Goal: Transaction & Acquisition: Purchase product/service

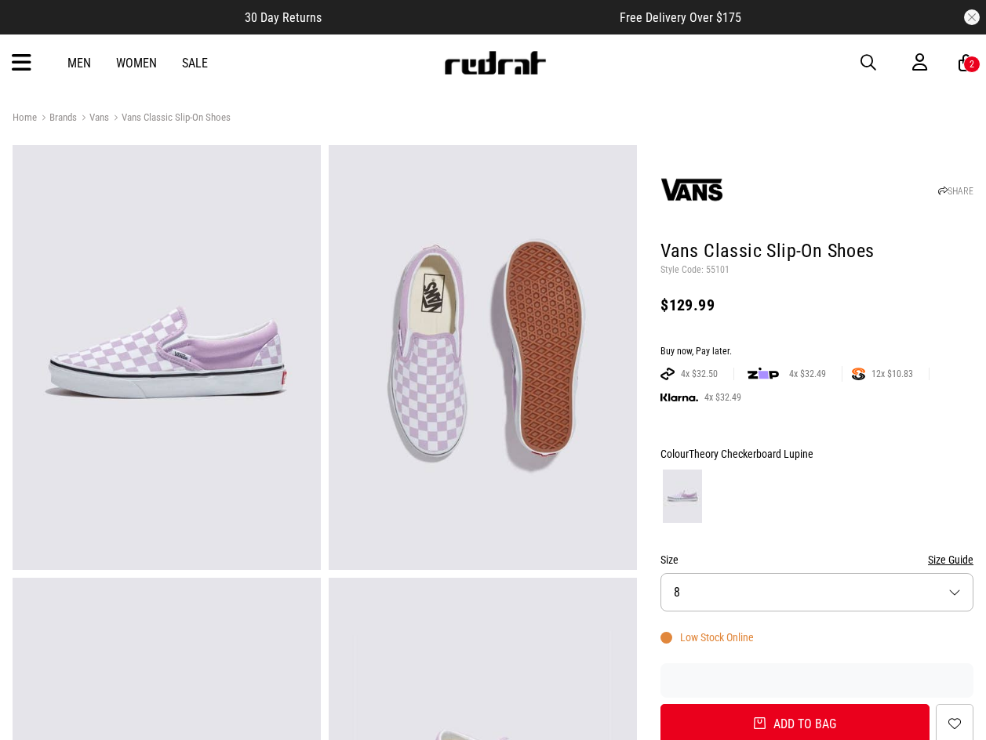
click at [23, 61] on icon at bounding box center [22, 63] width 20 height 26
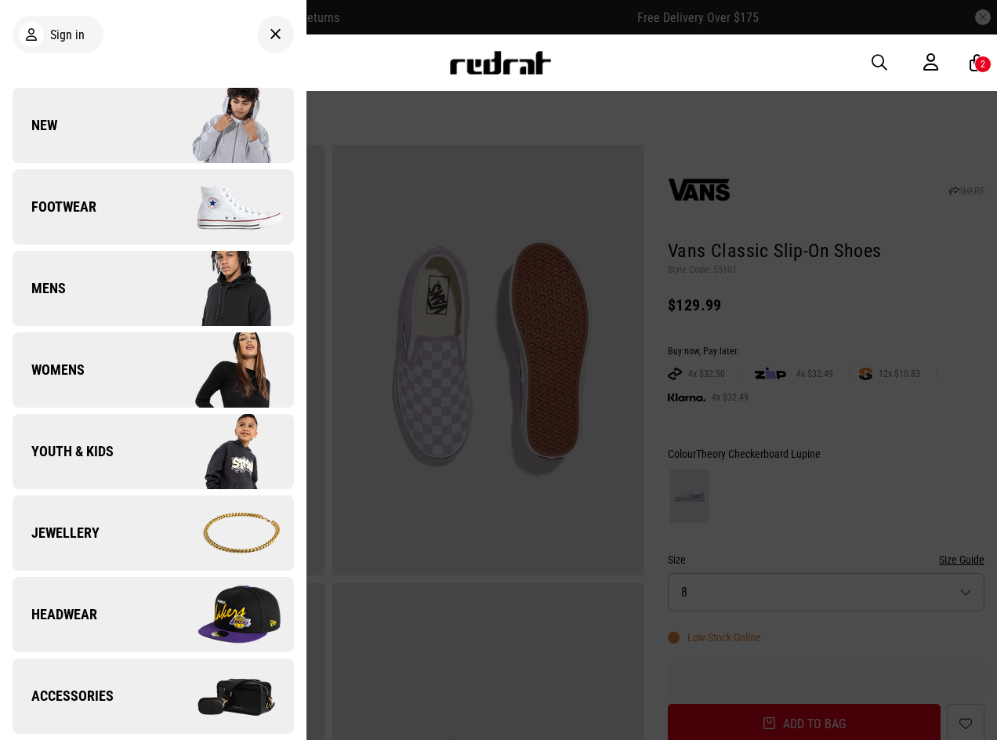
click at [257, 30] on div at bounding box center [275, 35] width 37 height 38
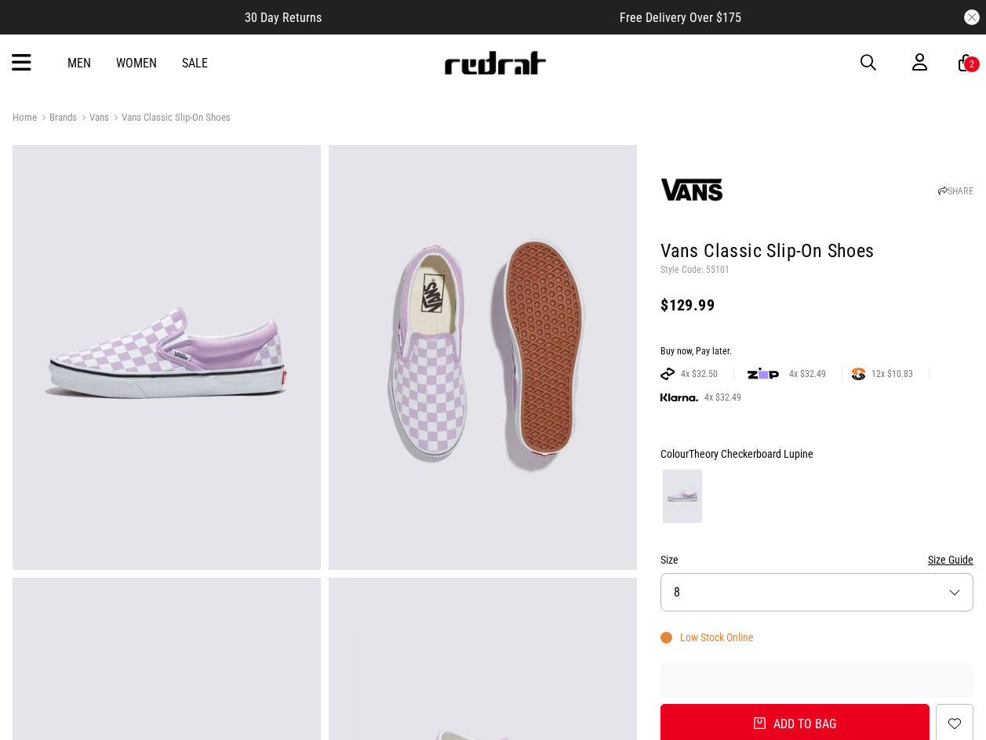
click at [862, 62] on span "button" at bounding box center [868, 62] width 16 height 19
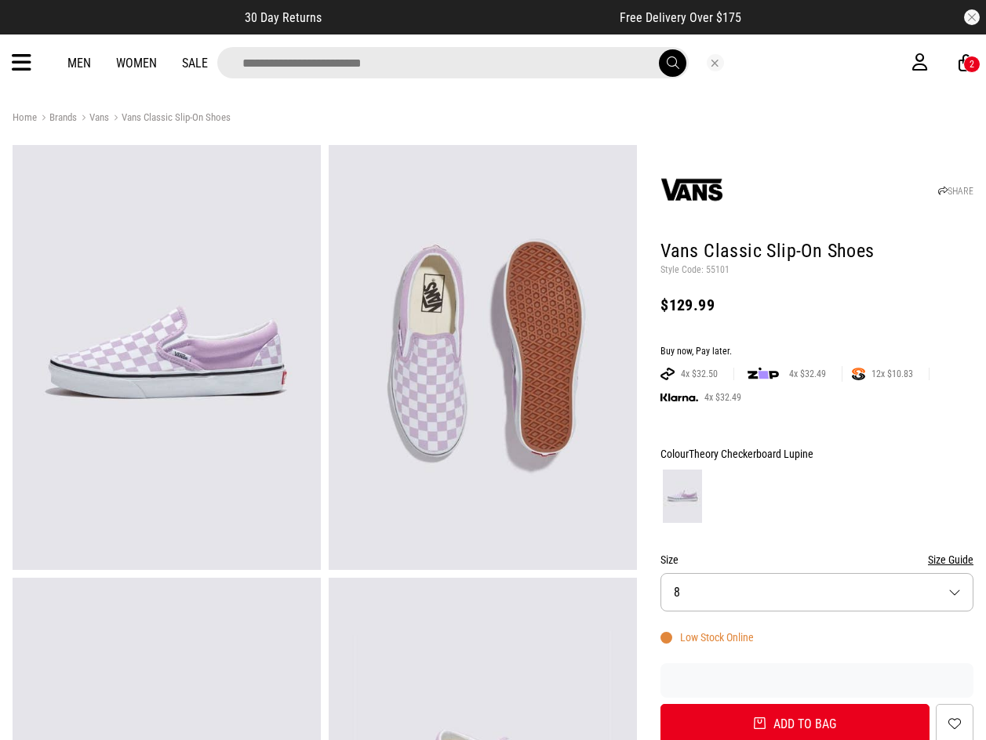
click at [533, 70] on input "search" at bounding box center [452, 62] width 471 height 31
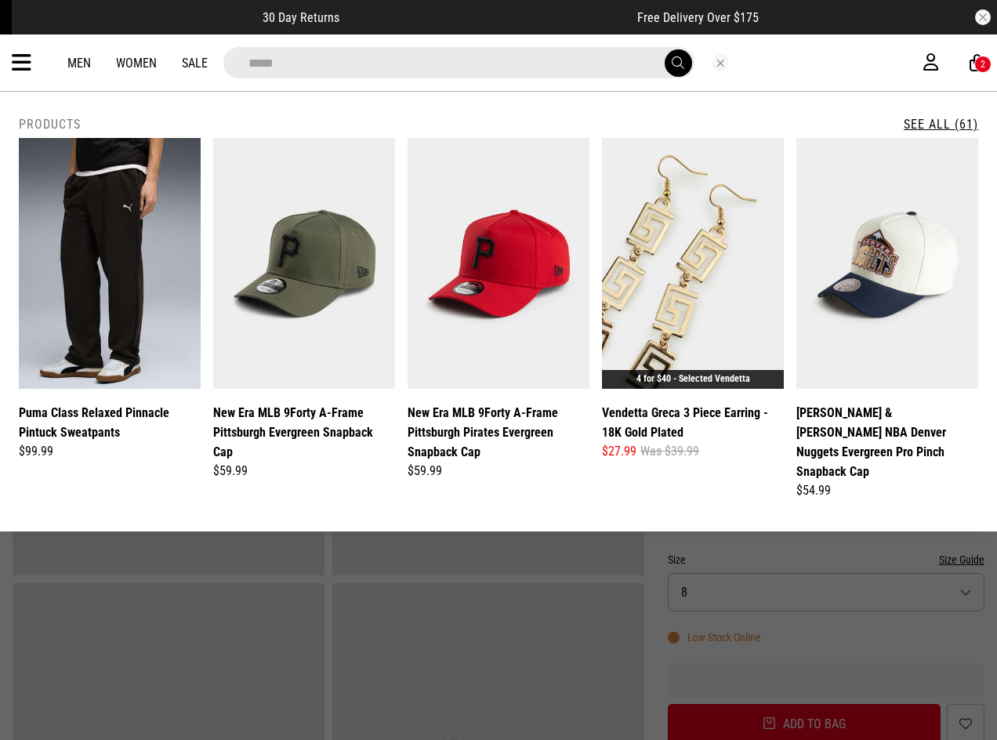
type input "****"
click at [665, 49] on button "submit" at bounding box center [678, 62] width 27 height 27
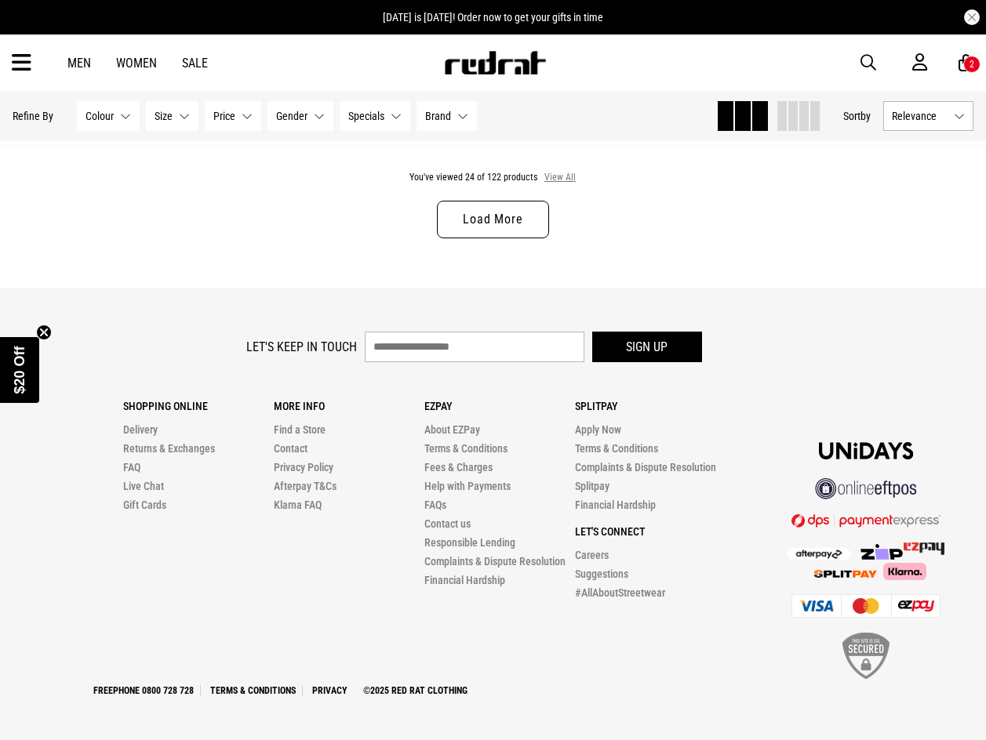
click at [548, 175] on button "View All" at bounding box center [559, 178] width 33 height 14
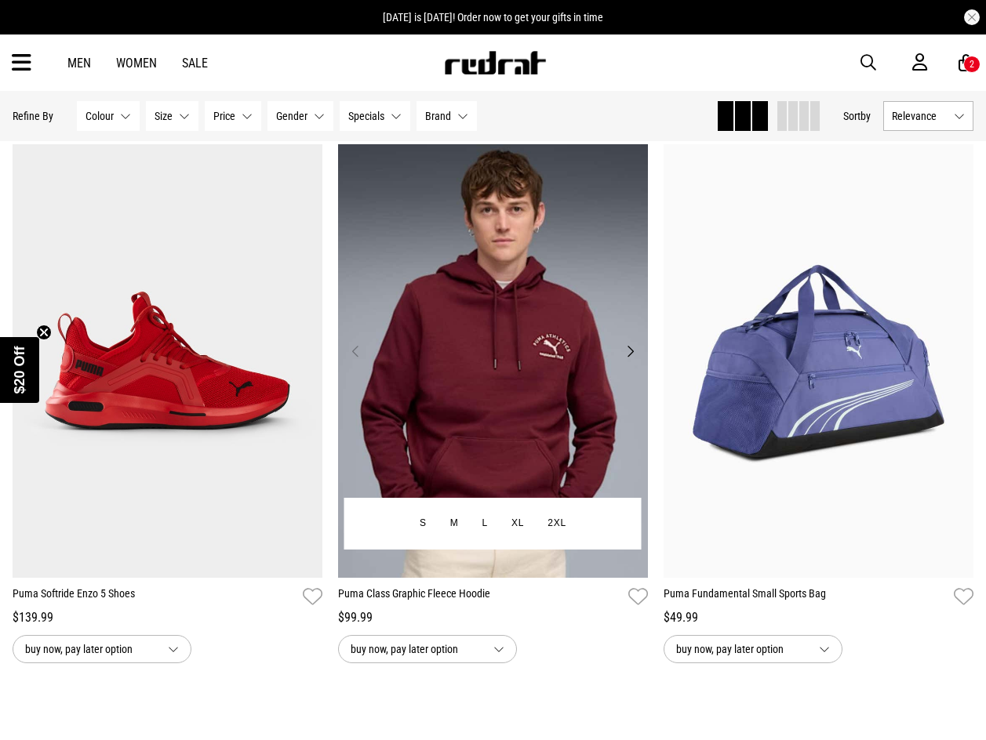
scroll to position [12867, 0]
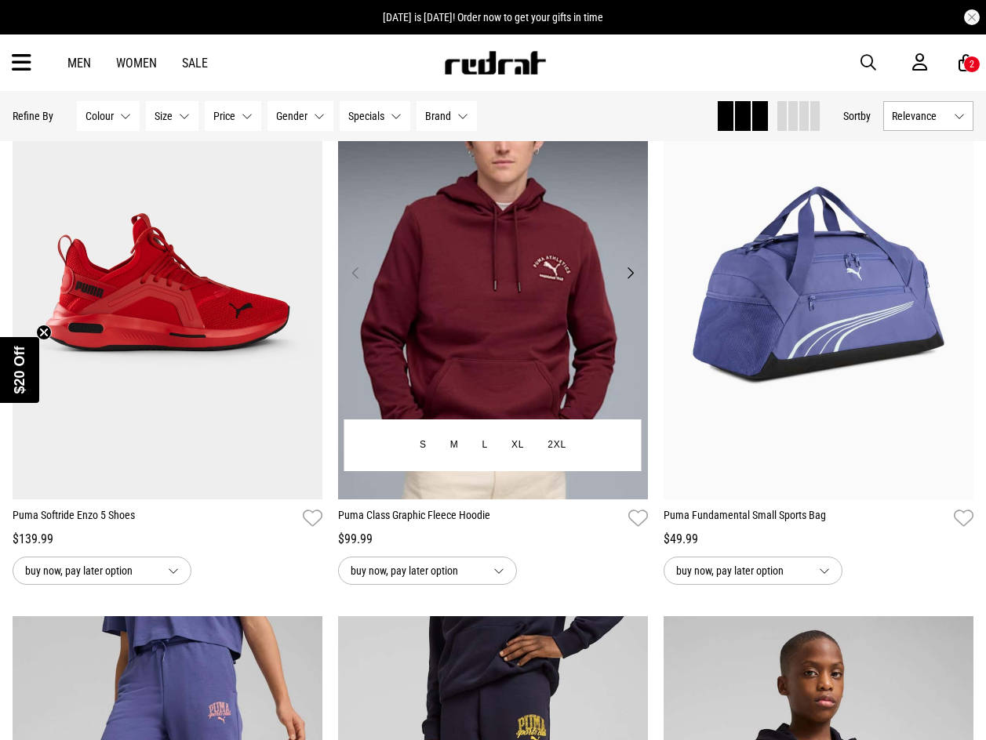
click at [551, 395] on img at bounding box center [493, 283] width 310 height 434
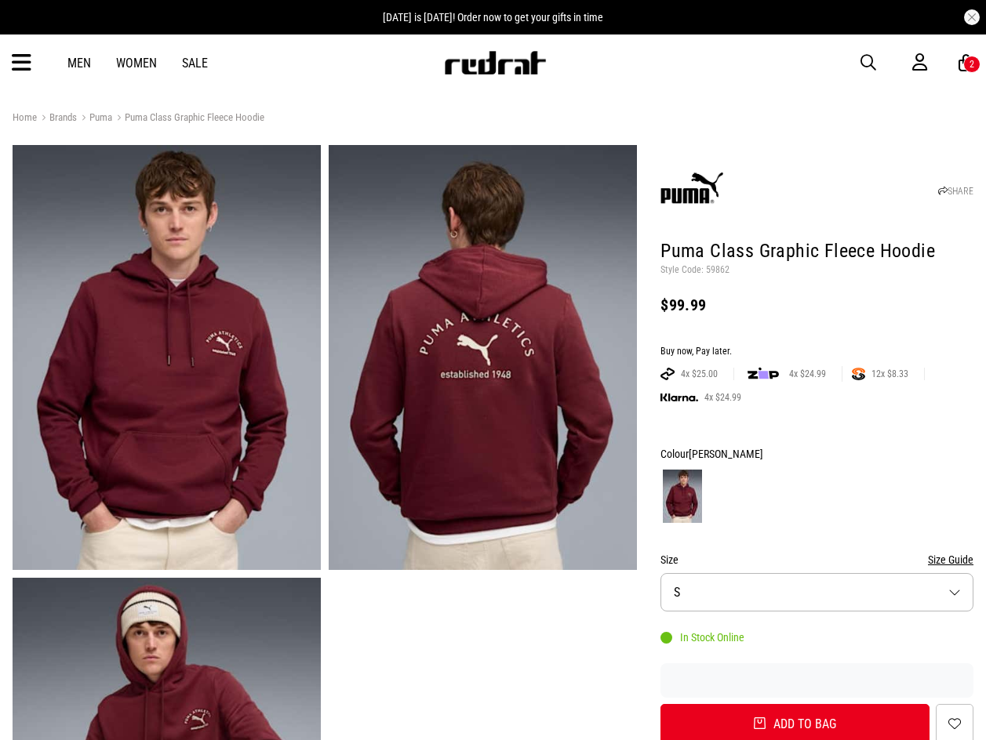
click at [710, 269] on p "Style Code: 59862" at bounding box center [816, 270] width 313 height 13
drag, startPoint x: 0, startPoint y: 0, endPoint x: 710, endPoint y: 269, distance: 758.8
